Goal: Task Accomplishment & Management: Use online tool/utility

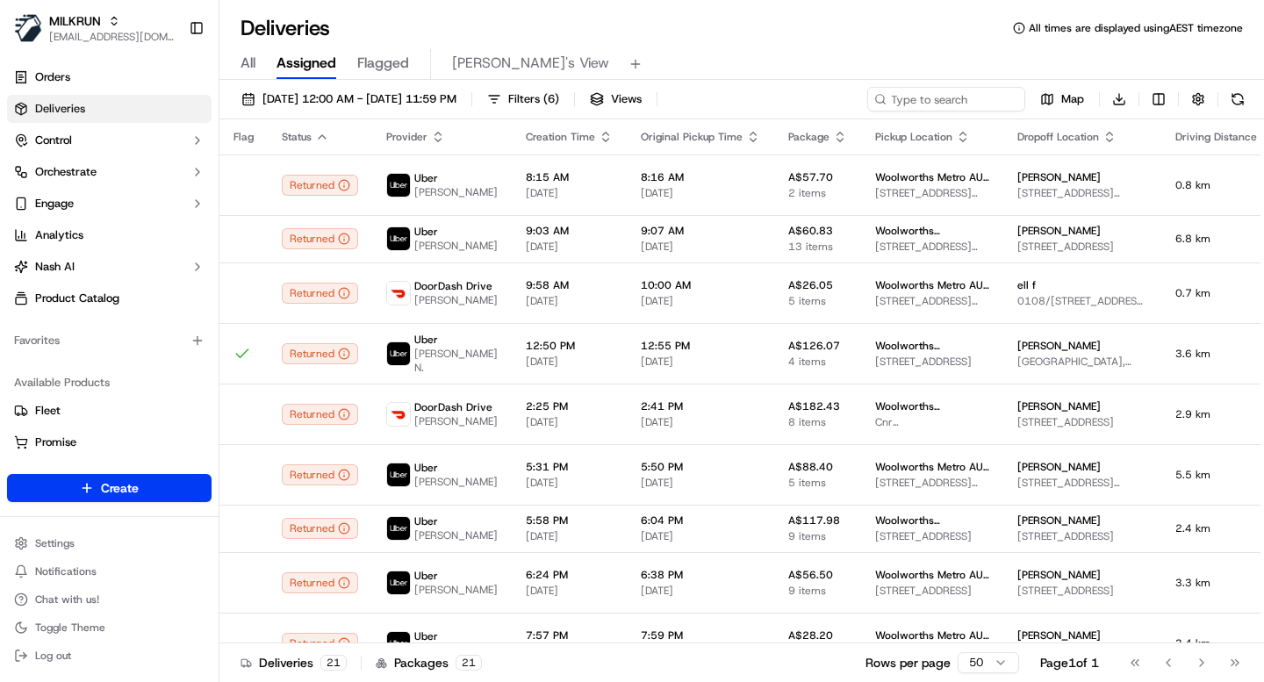
click at [443, 97] on span "[DATE] 12:00 AM - [DATE] 11:59 PM" at bounding box center [360, 99] width 194 height 16
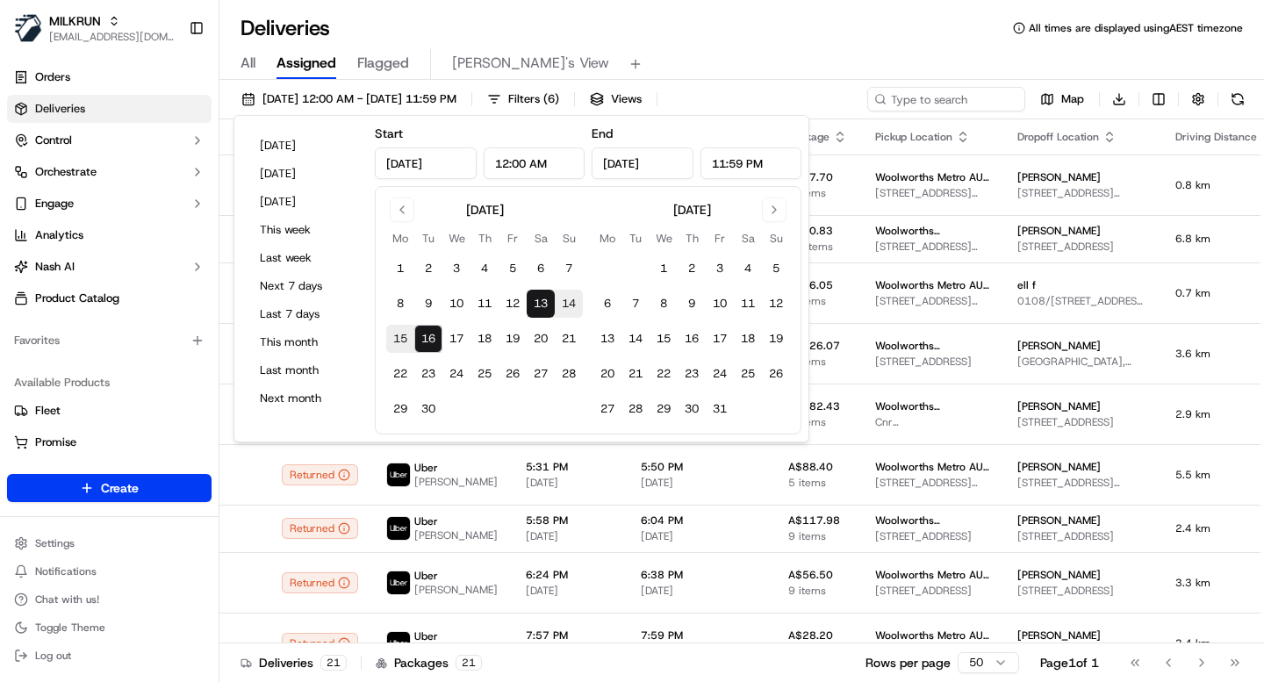
click at [667, 39] on div "Deliveries All times are displayed using AEST timezone" at bounding box center [742, 28] width 1045 height 28
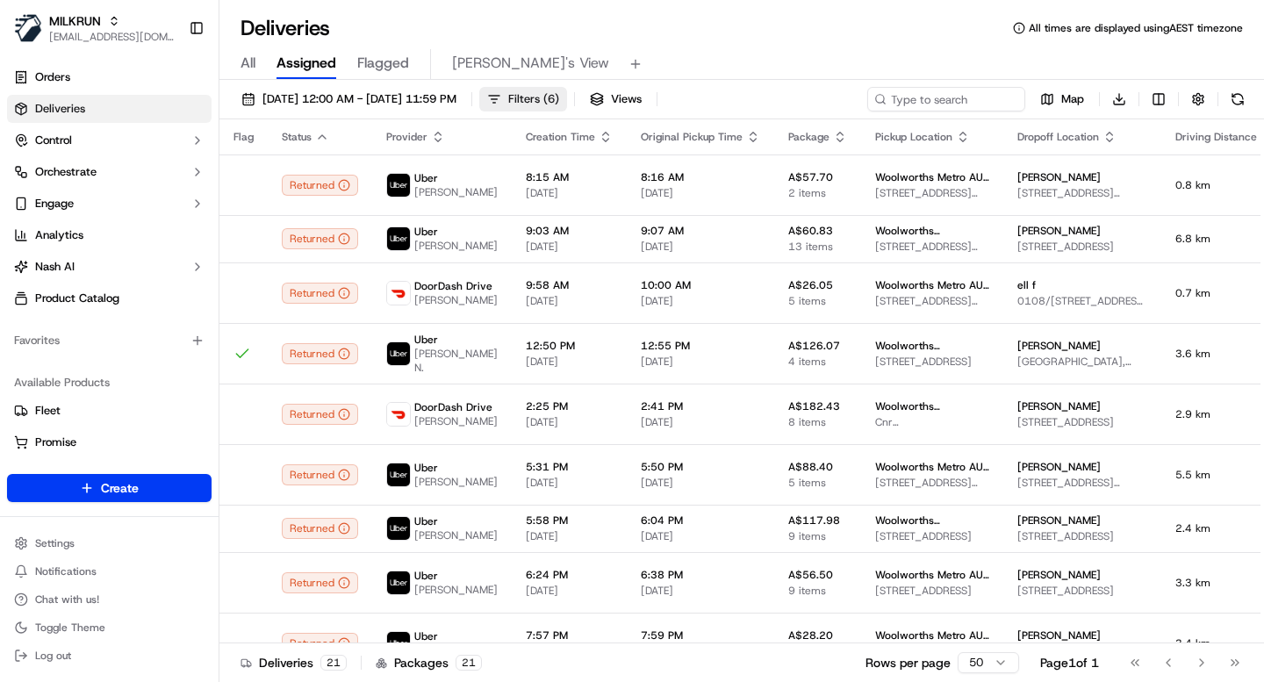
click at [559, 96] on span "Filters ( 6 )" at bounding box center [533, 99] width 51 height 16
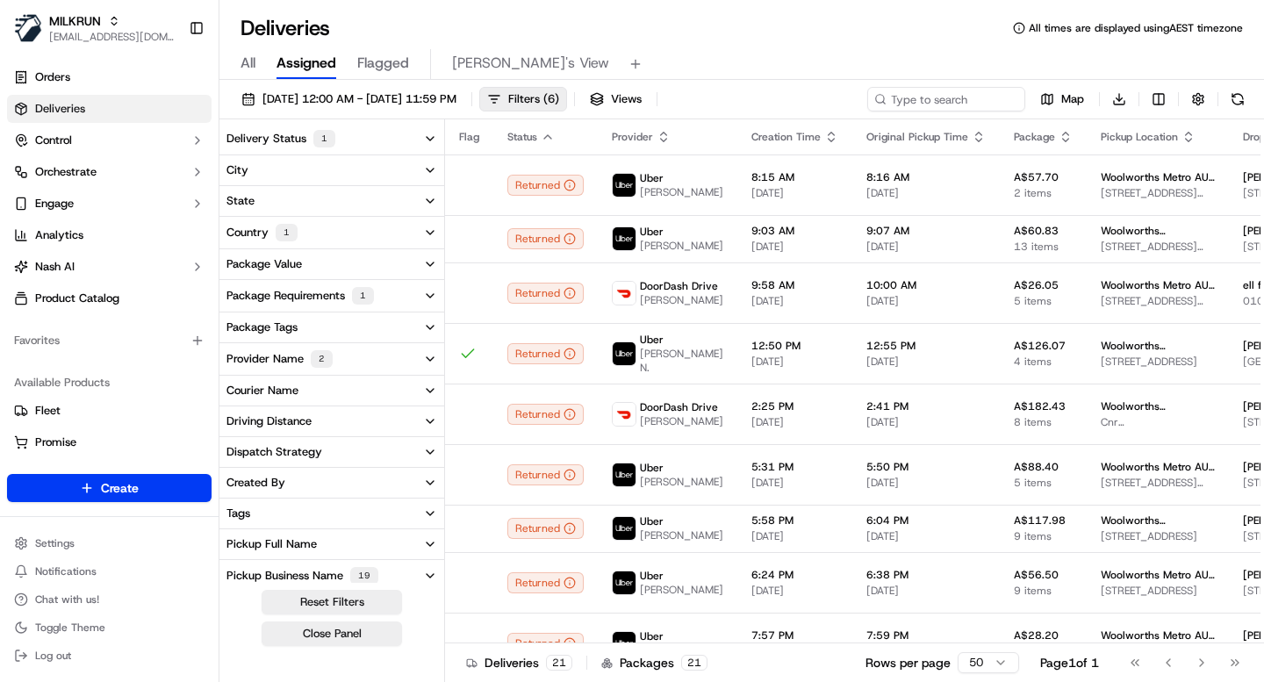
click at [275, 353] on div "Provider Name 2" at bounding box center [280, 359] width 106 height 18
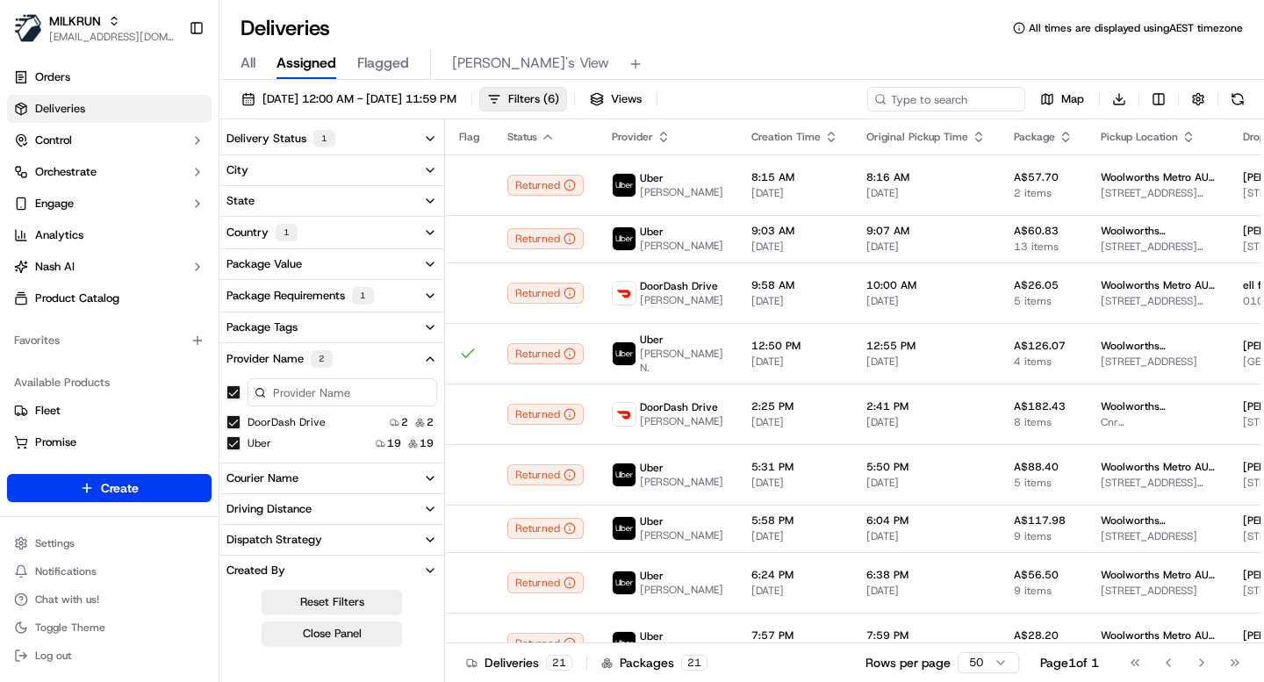
click at [416, 367] on button "Provider Name 2" at bounding box center [332, 359] width 225 height 32
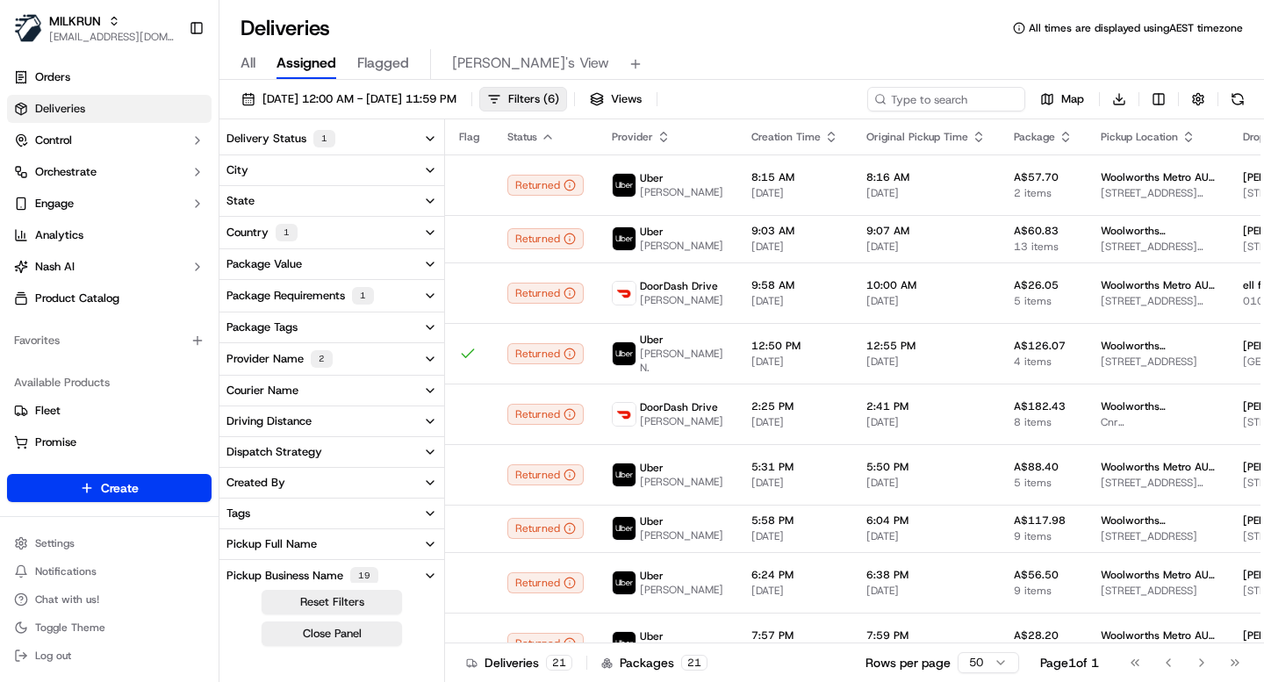
click at [416, 367] on button "Provider Name 2" at bounding box center [332, 359] width 225 height 32
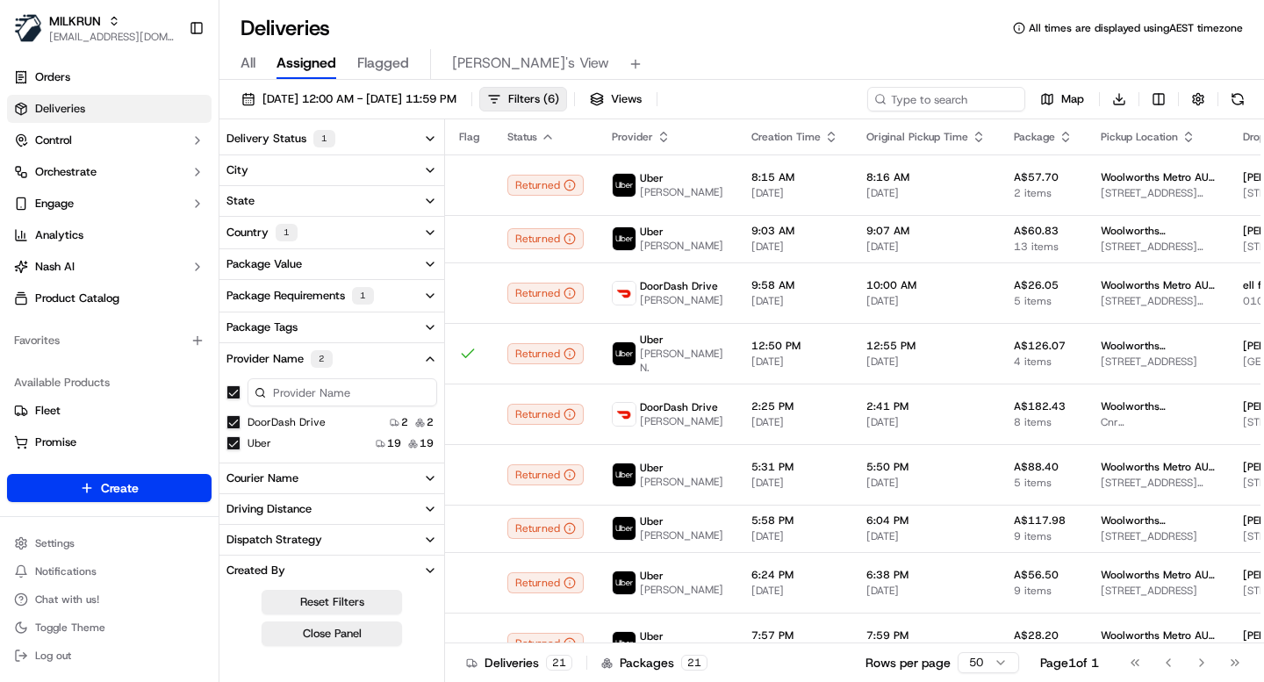
click at [234, 418] on Drive "DoorDash Drive" at bounding box center [234, 422] width 14 height 14
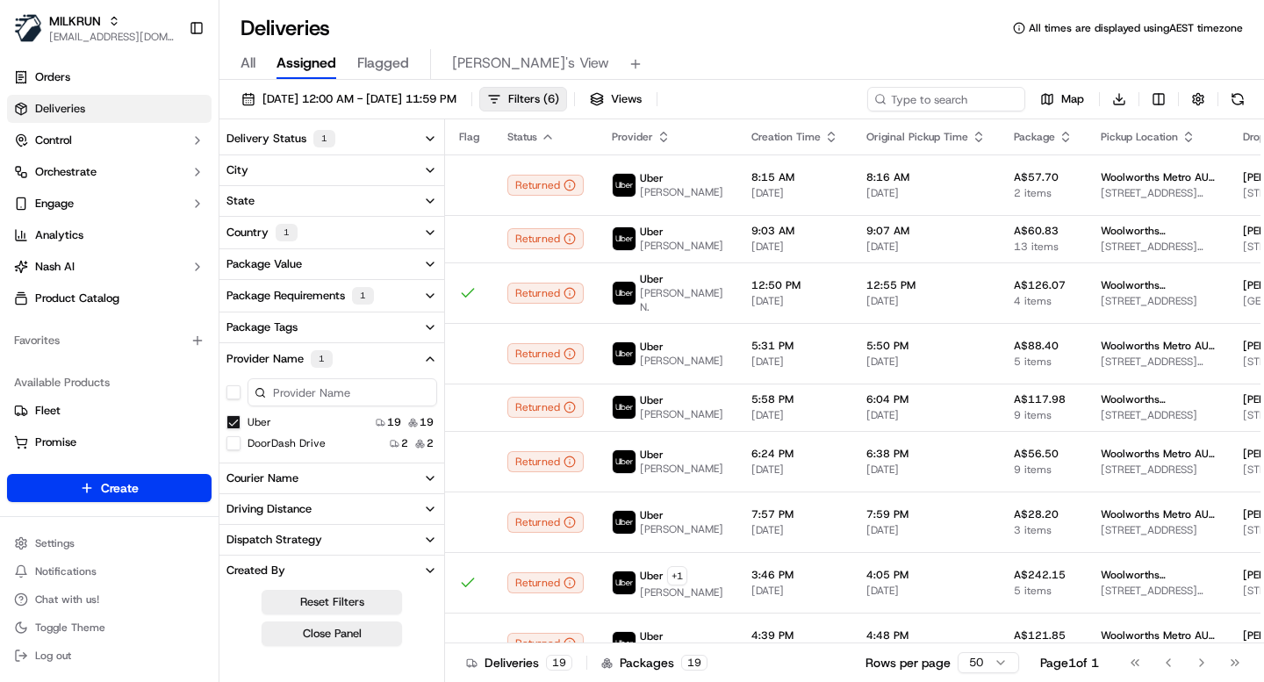
click at [402, 292] on button "Package Requirements 1" at bounding box center [332, 296] width 225 height 32
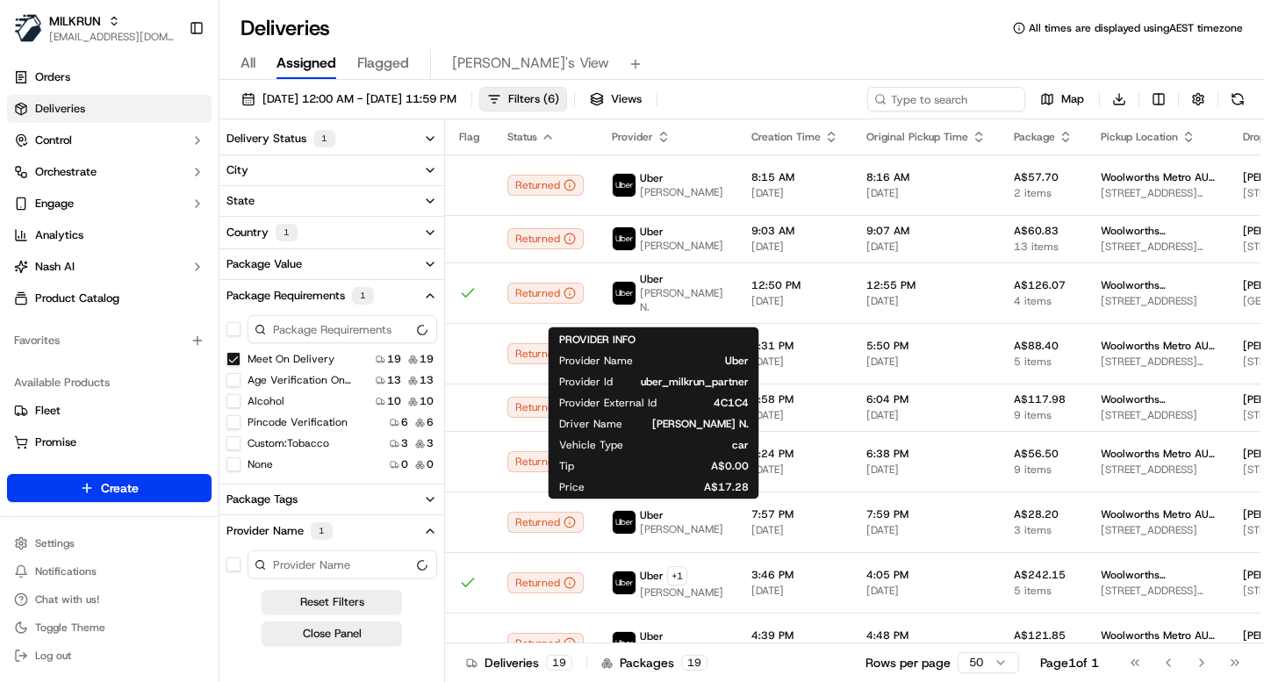
click at [704, 45] on div "All Assigned Flagged [PERSON_NAME]'s View" at bounding box center [742, 61] width 1045 height 38
